Goal: Task Accomplishment & Management: Manage account settings

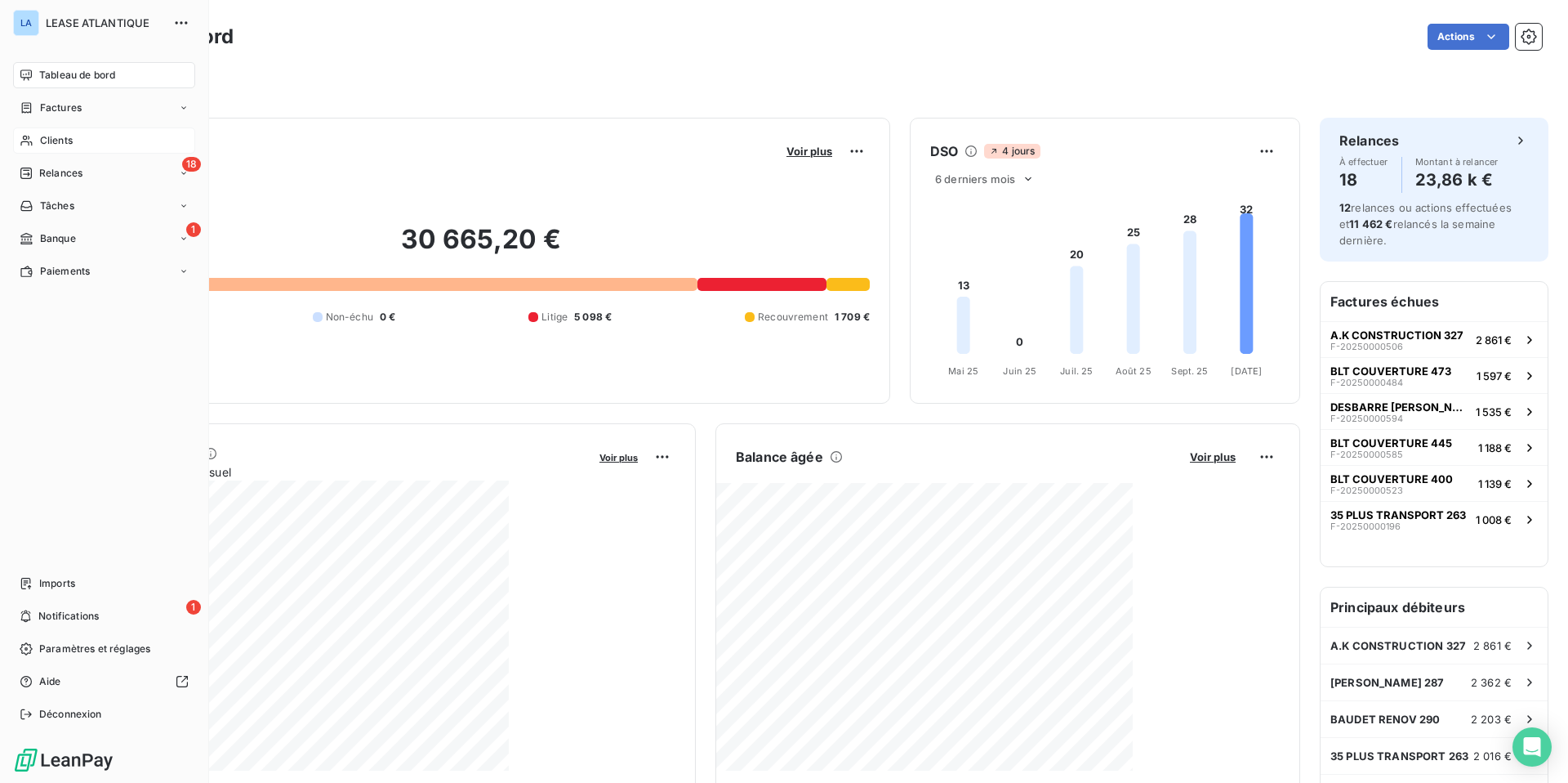
click at [51, 142] on span "Clients" at bounding box center [56, 140] width 33 height 14
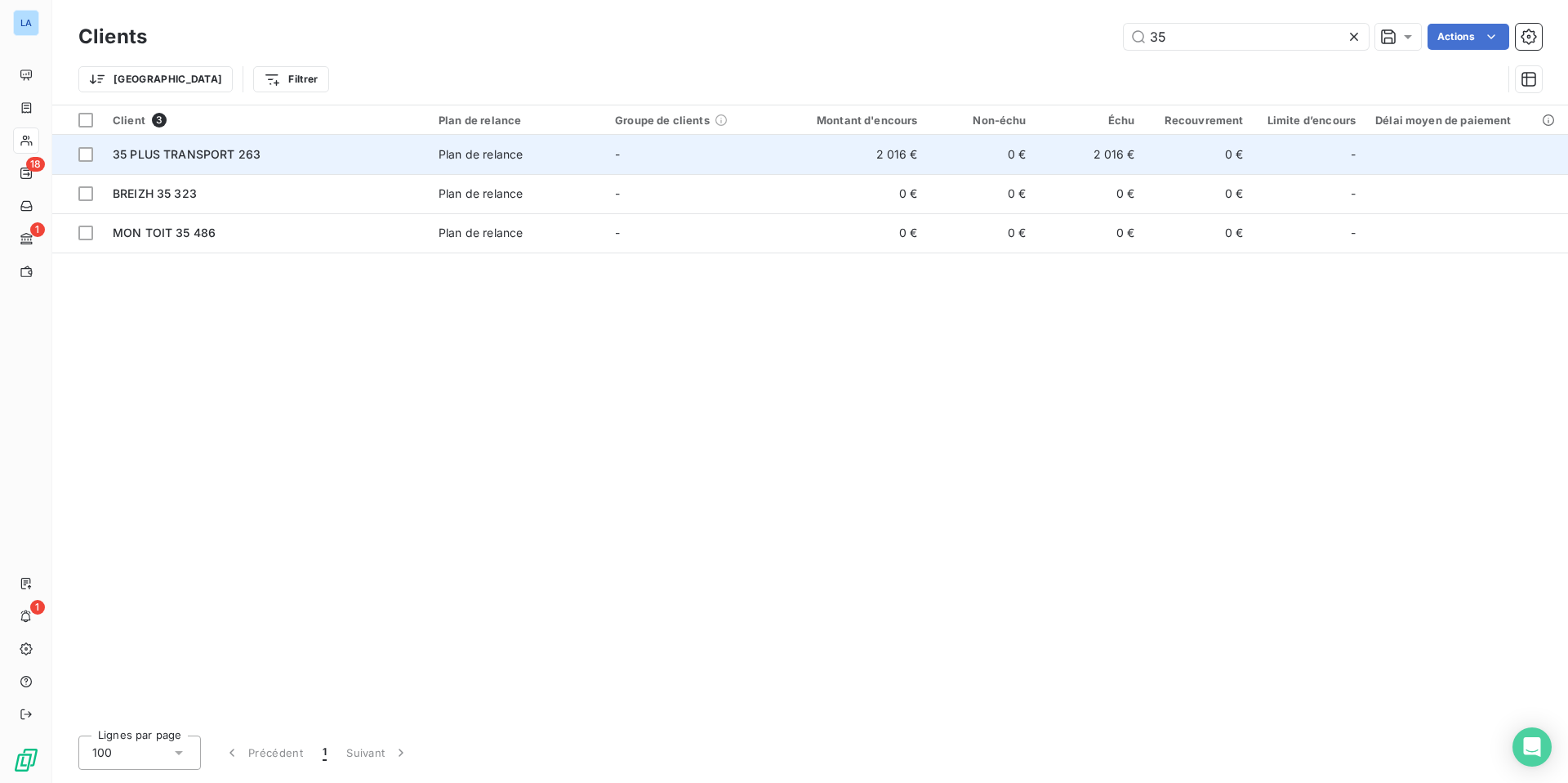
type input "35"
click at [167, 147] on span "35 PLUS TRANSPORT 263" at bounding box center [186, 154] width 148 height 14
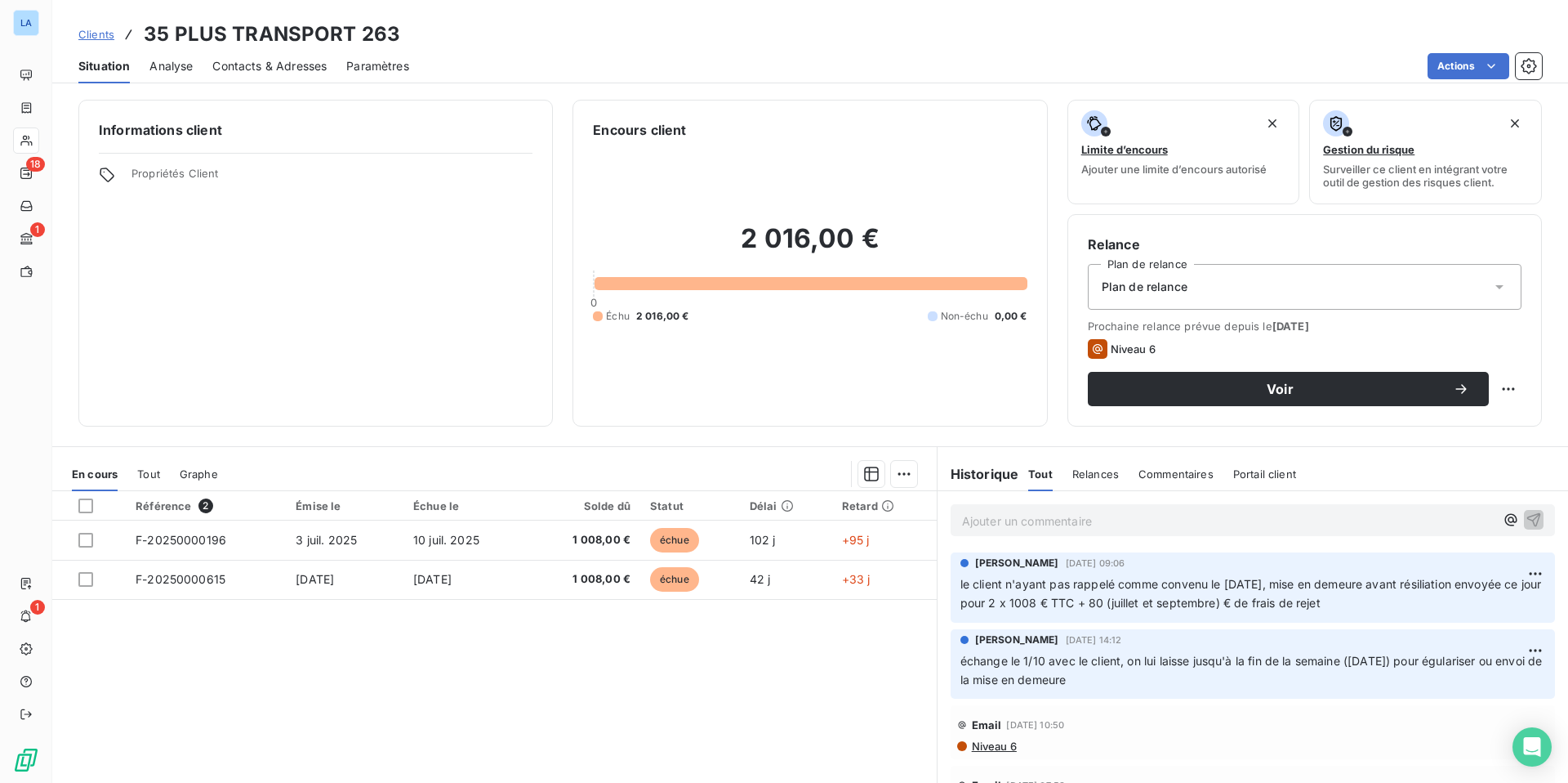
click at [1048, 525] on p "Ajouter un commentaire ﻿" at bounding box center [1228, 520] width 532 height 20
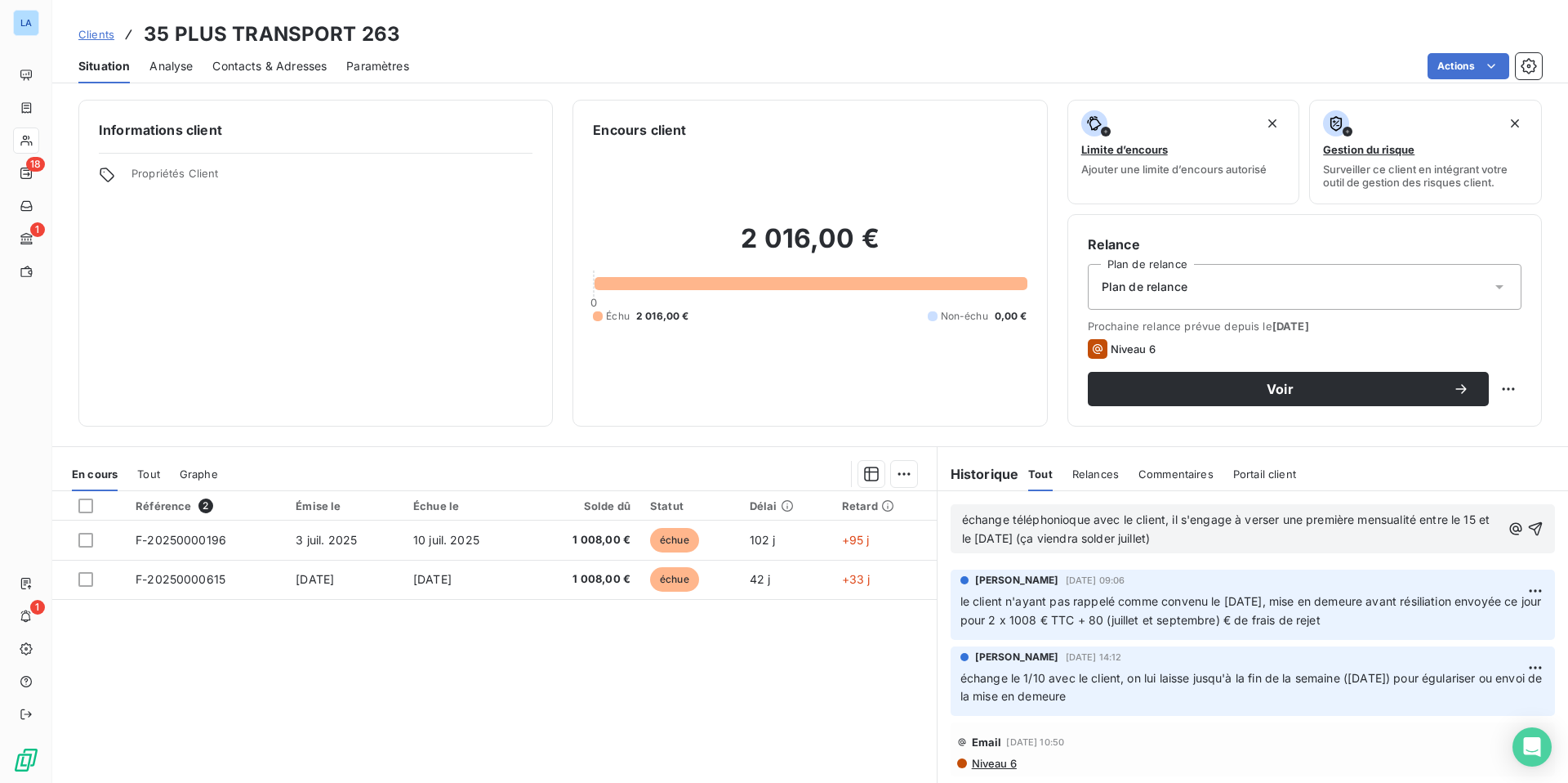
click at [1070, 523] on span "échange téléphonioque avec le client, il s'engage à verser une première mensual…" at bounding box center [1228, 529] width 531 height 33
click at [1162, 518] on span "échange téléphonique avec le client, il s'engage à verser une première mensuali…" at bounding box center [1231, 529] width 537 height 33
click at [1158, 522] on span "échange téléphonique avec le client, il s'engage à verser une première mensuali…" at bounding box center [1231, 529] width 537 height 33
click at [1234, 536] on p "échange téléphonique avec le client [DATE], il s'engage à verser une première m…" at bounding box center [1232, 529] width 539 height 38
